Goal: Information Seeking & Learning: Learn about a topic

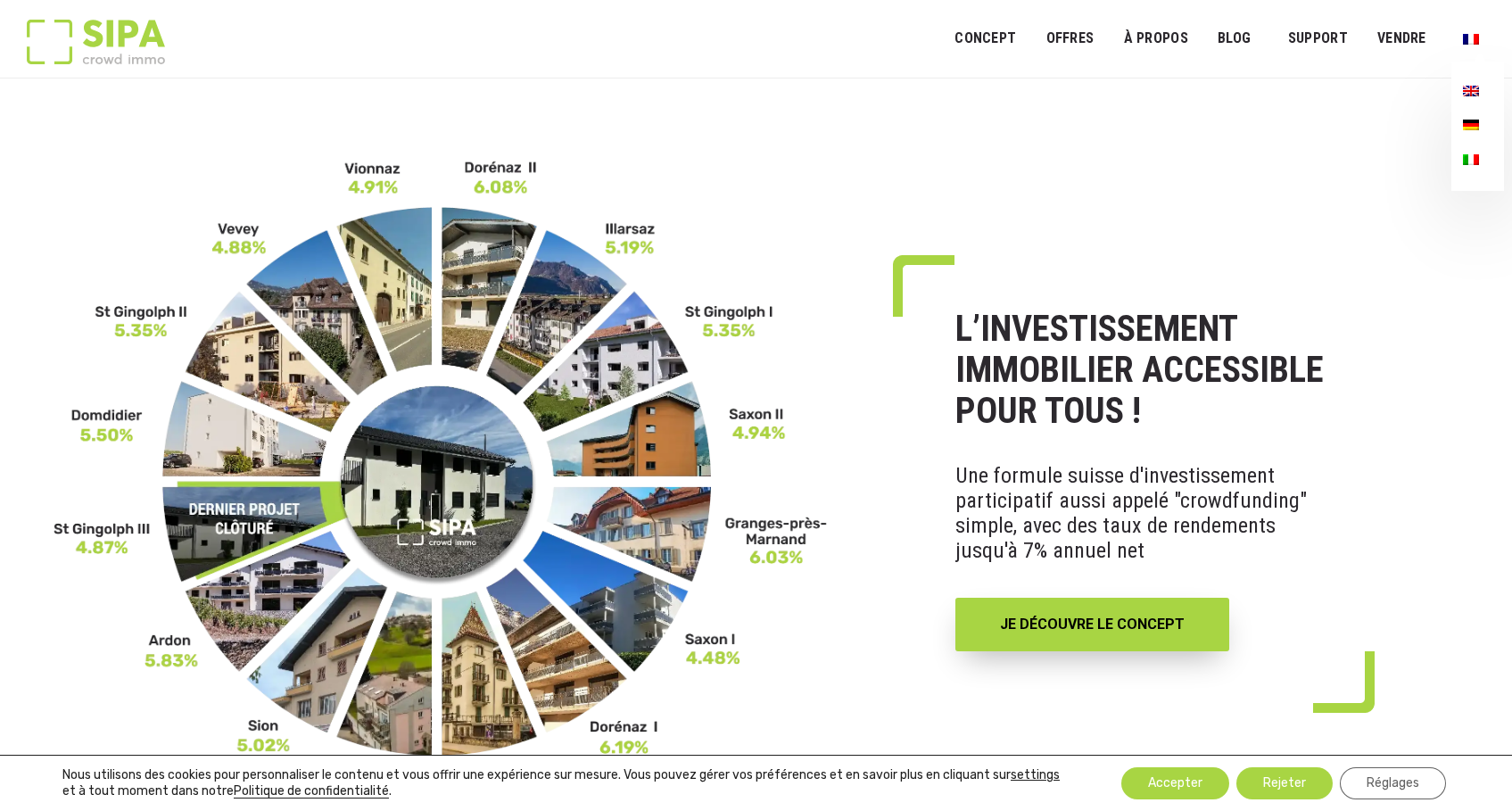
click at [1472, 125] on img "Menu principal" at bounding box center [1471, 125] width 16 height 11
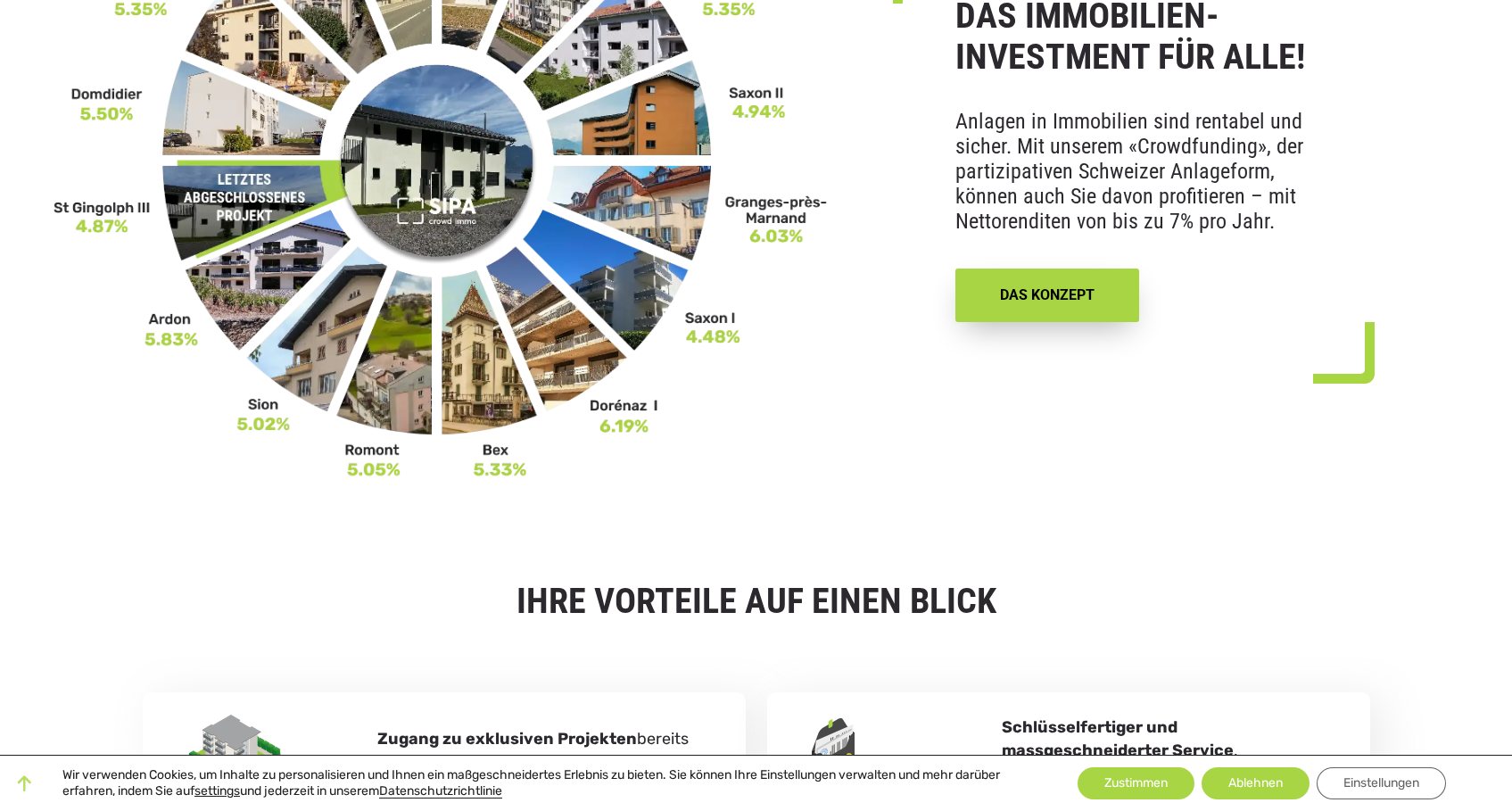
scroll to position [317, 0]
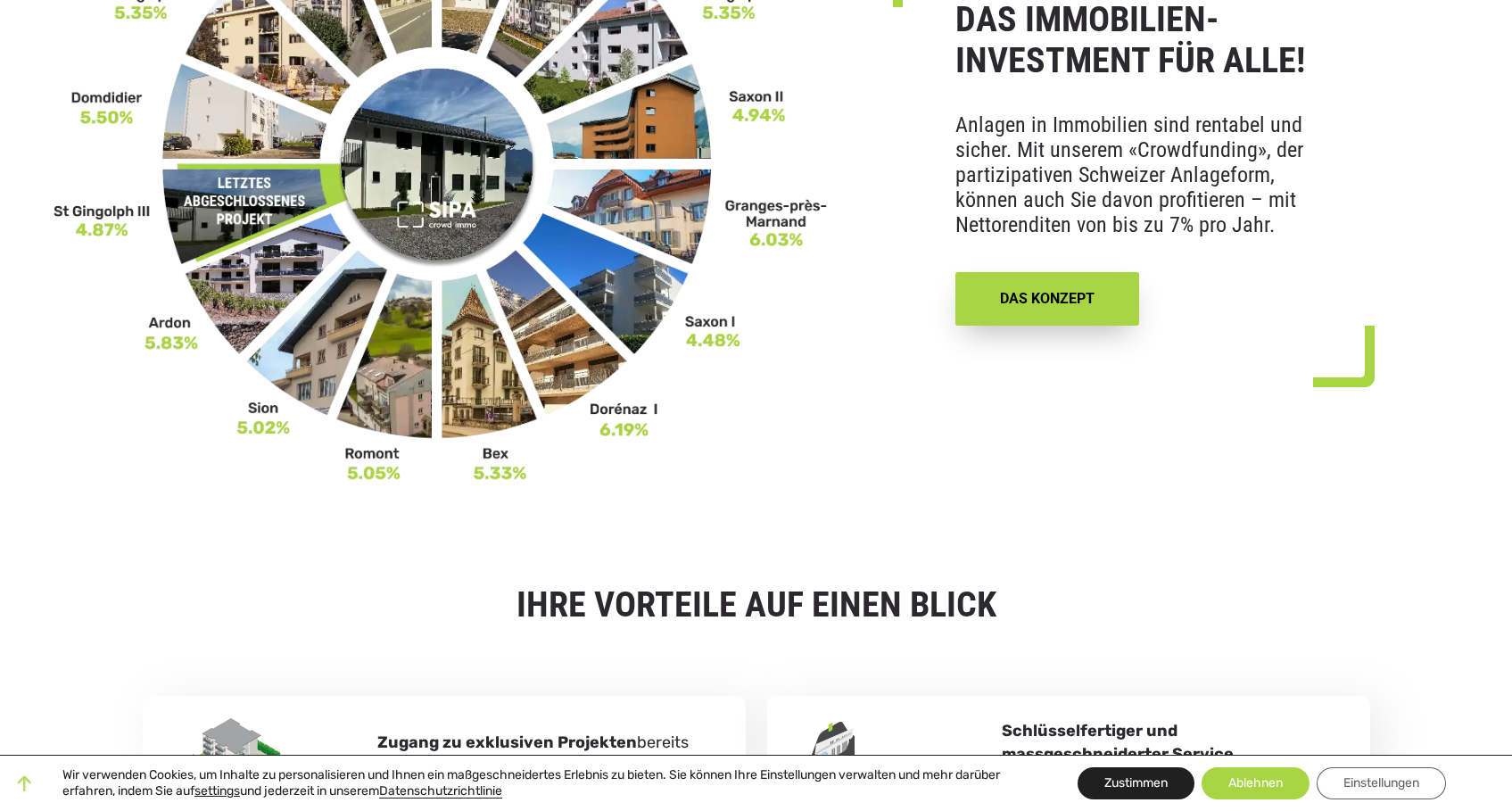
click at [1105, 777] on button "Zustimmen" at bounding box center [1136, 783] width 117 height 32
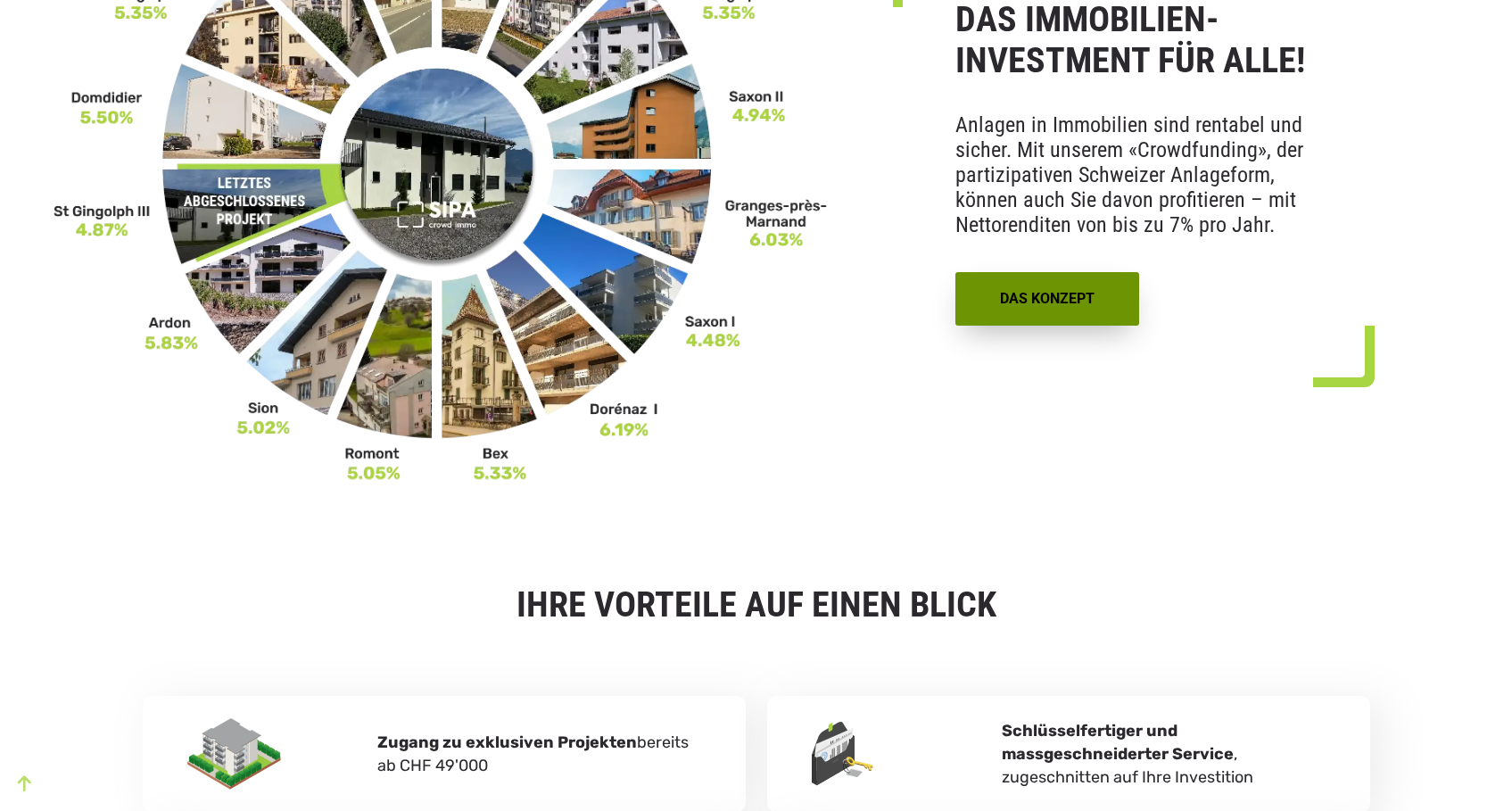
click at [1015, 291] on link "DAS KONZEPT" at bounding box center [1047, 299] width 184 height 53
